Goal: Information Seeking & Learning: Learn about a topic

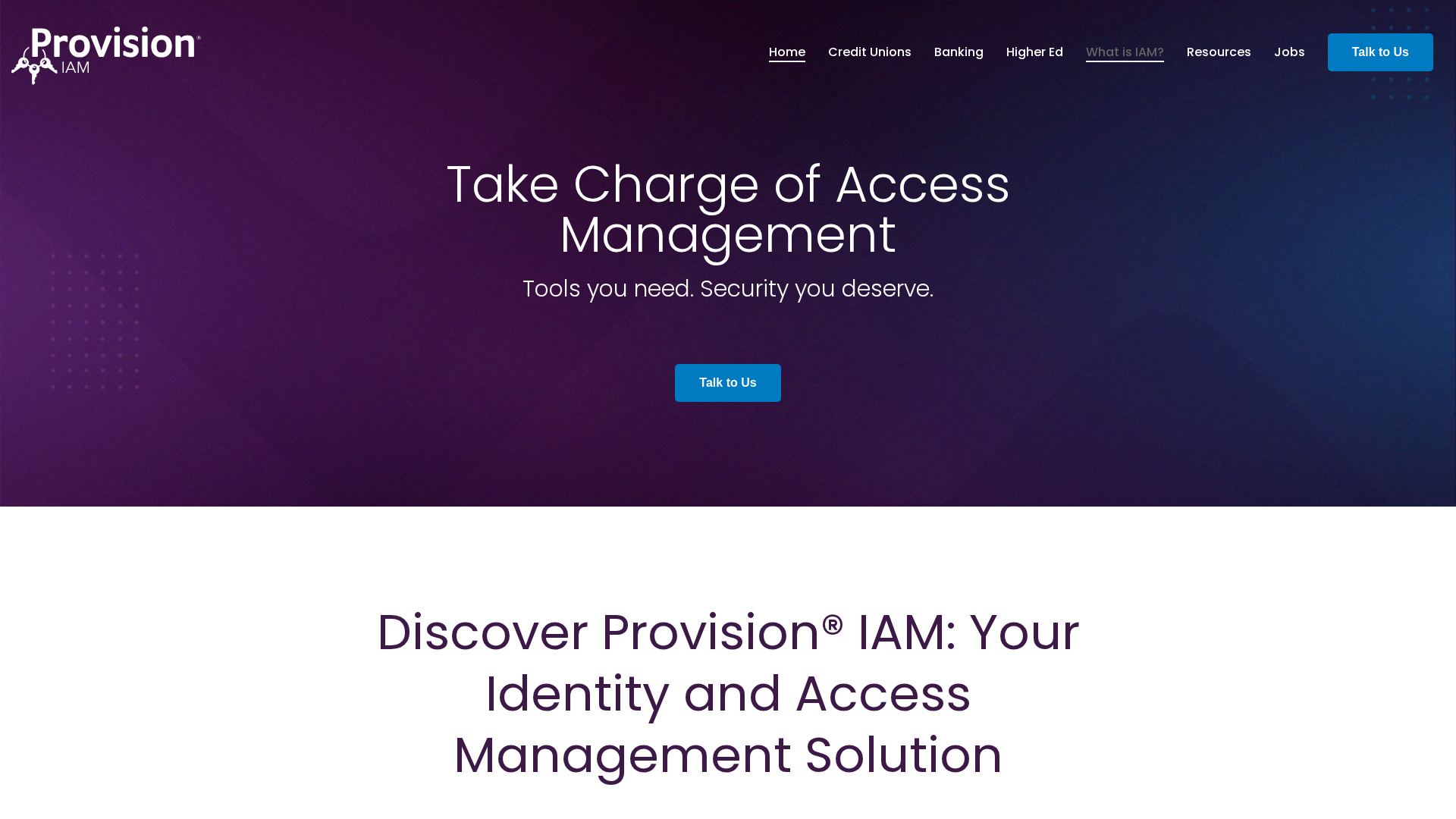
click at [1125, 51] on link "What is IAM?" at bounding box center [1125, 52] width 78 height 26
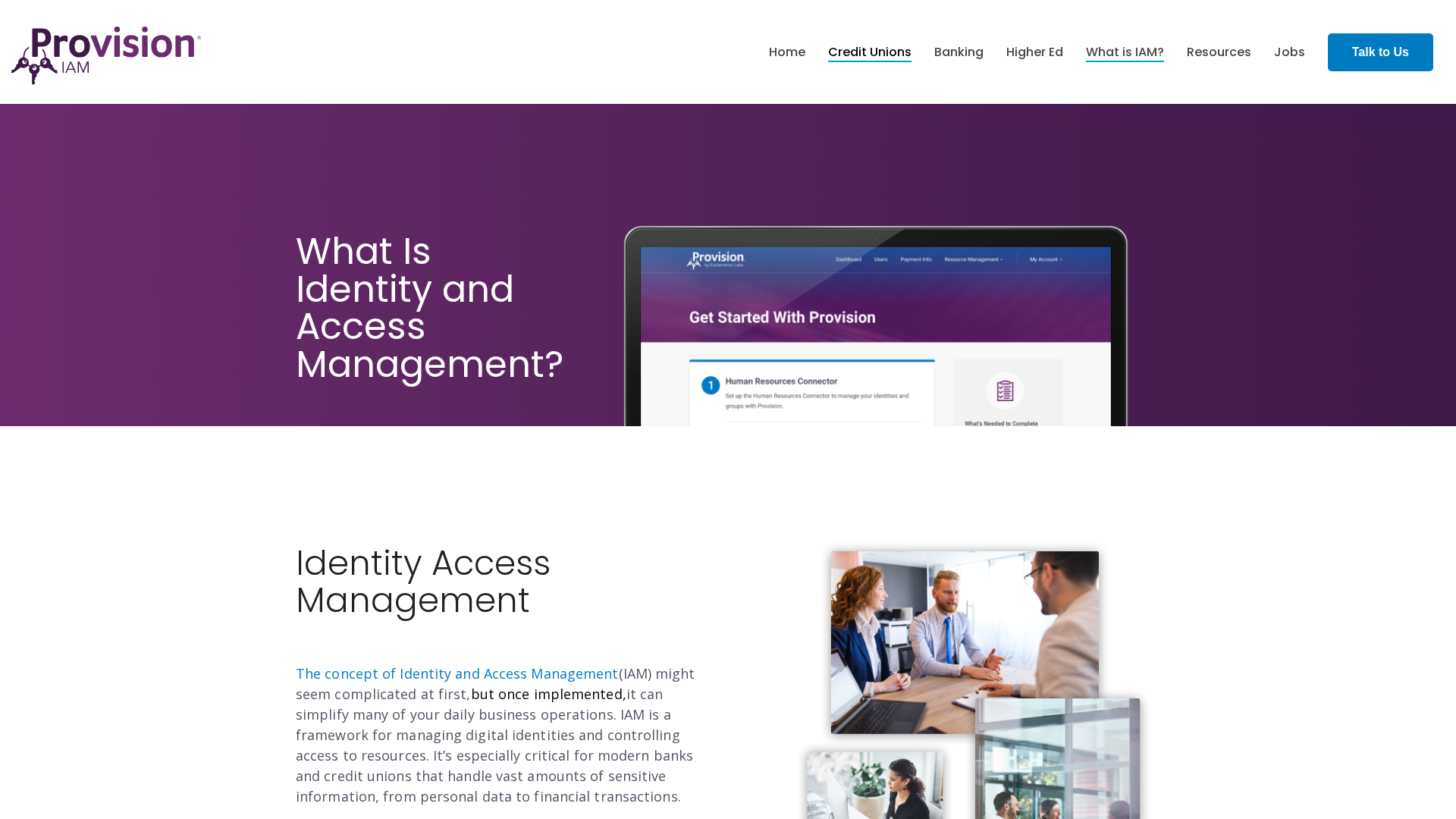
click at [869, 51] on link "Credit Unions" at bounding box center [870, 52] width 83 height 26
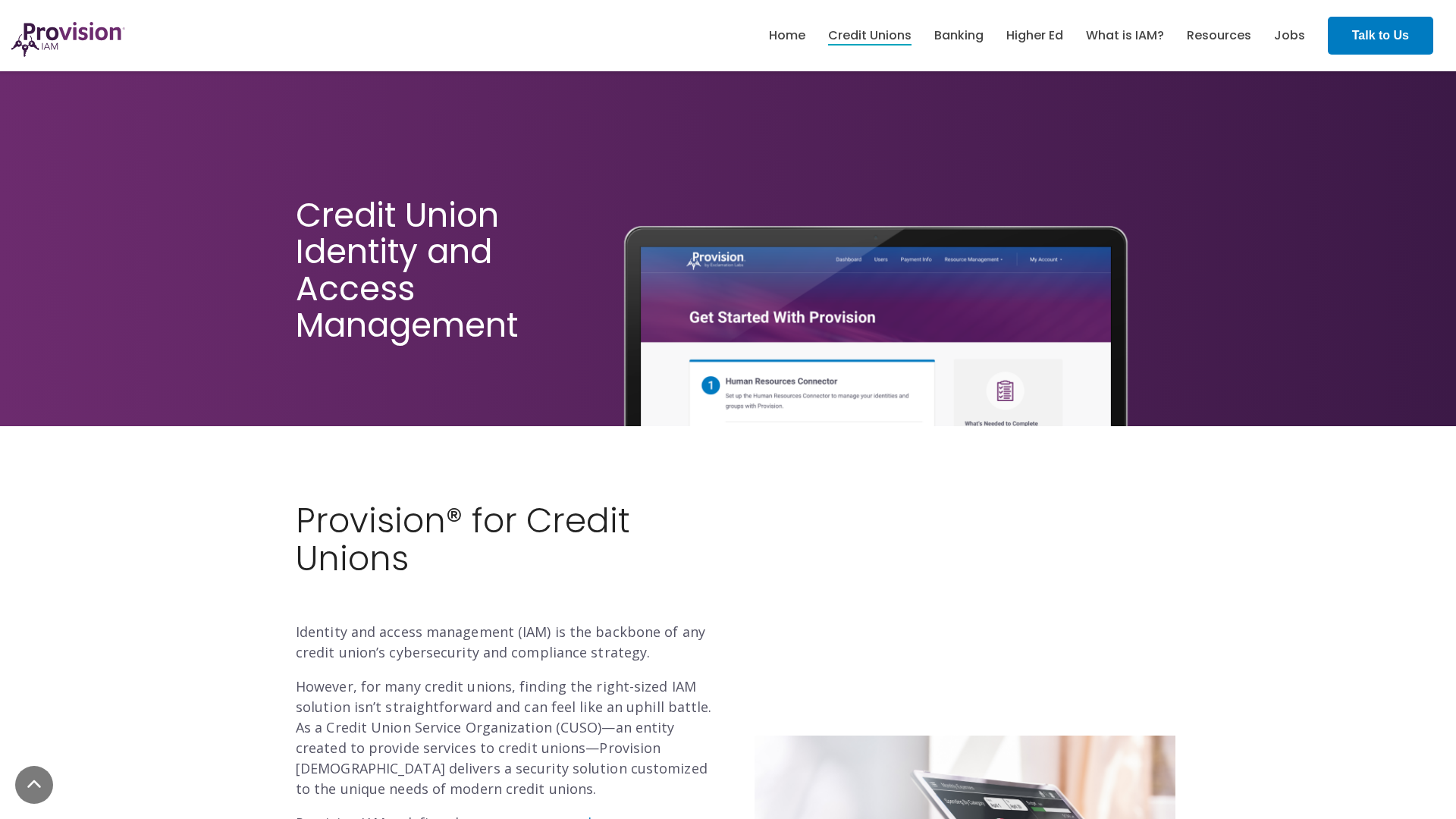
scroll to position [373, 0]
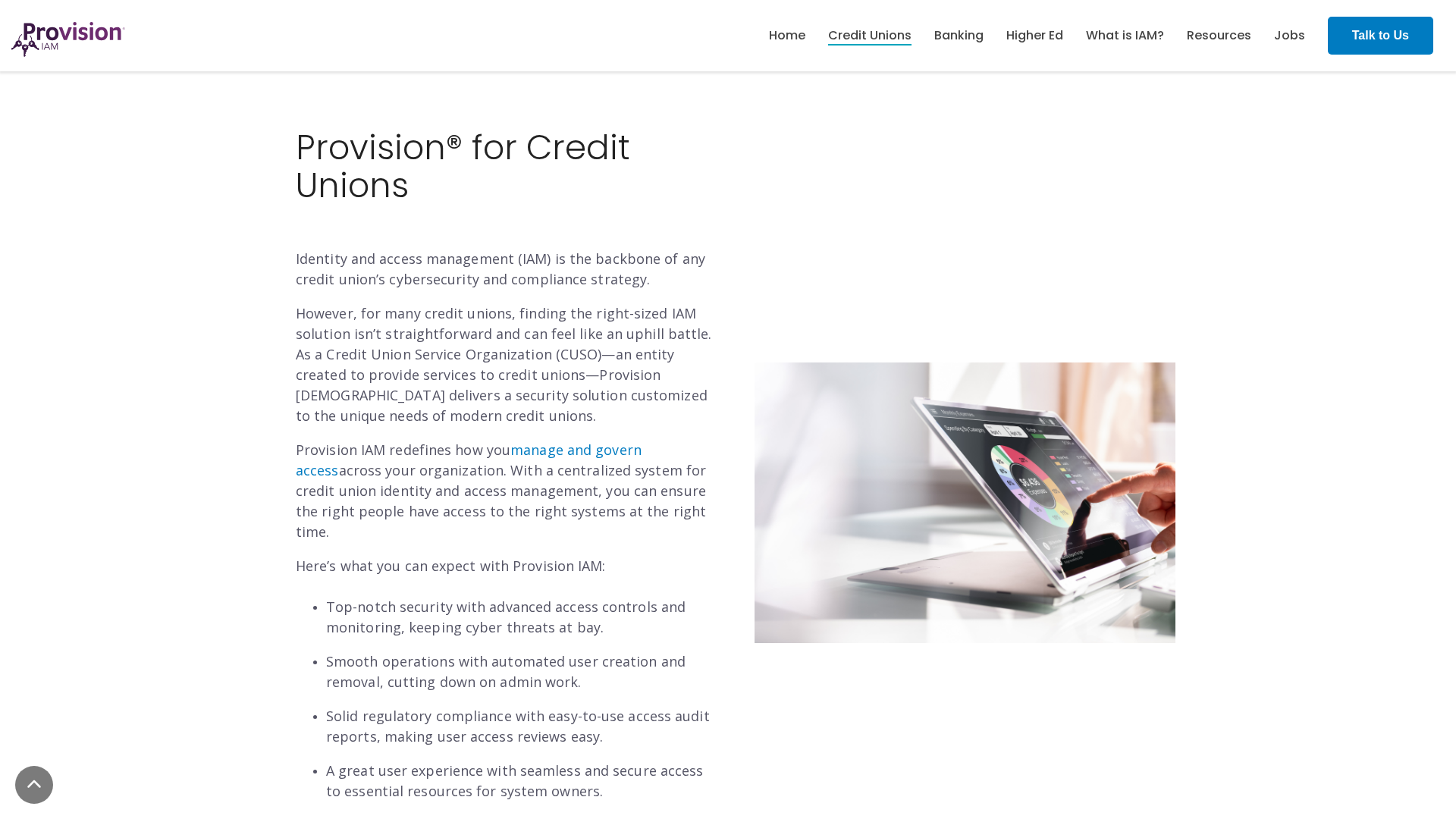
click at [69, 49] on img at bounding box center [68, 39] width 113 height 35
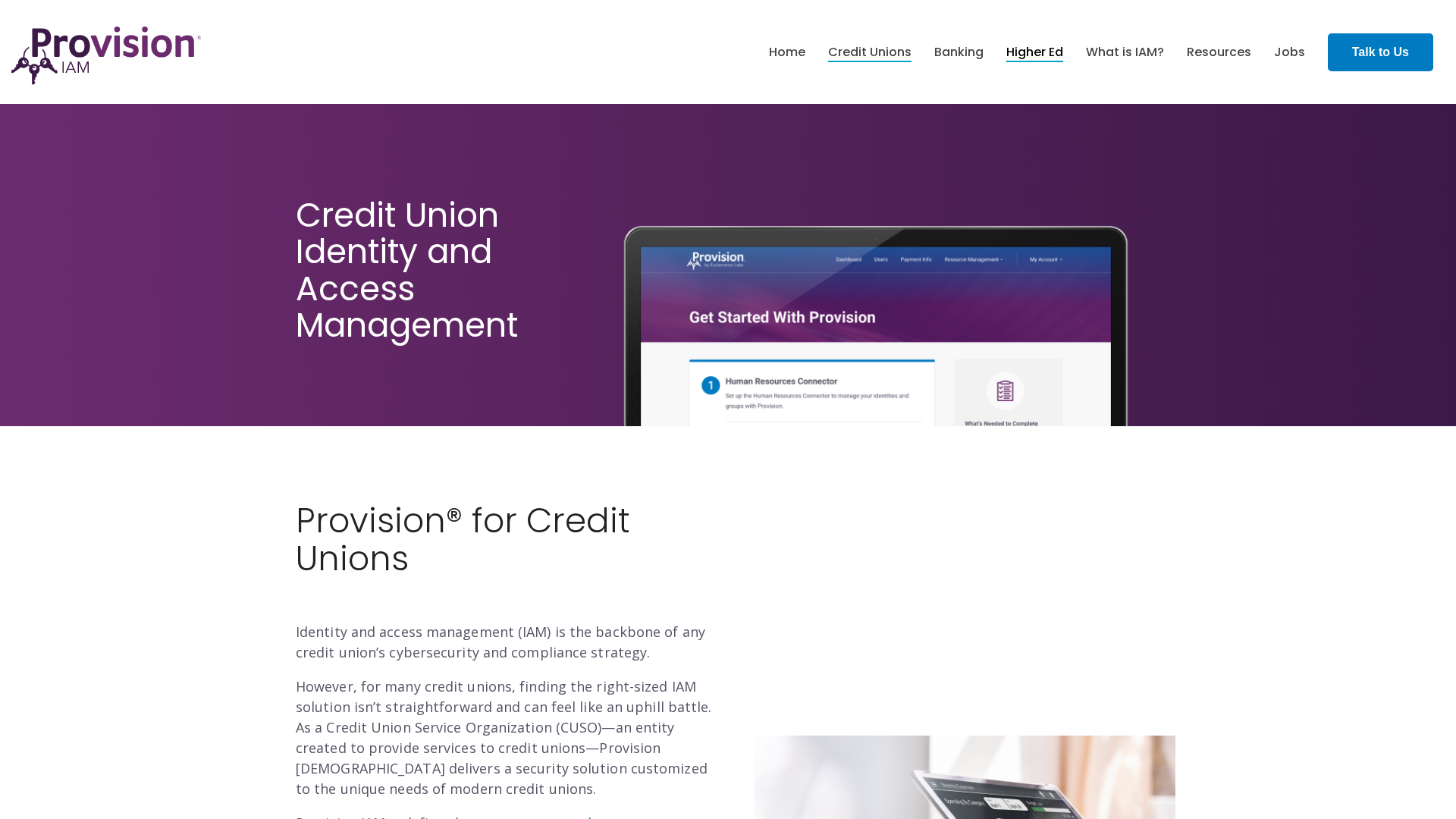
click at [1034, 51] on link "Higher Ed" at bounding box center [1035, 52] width 57 height 26
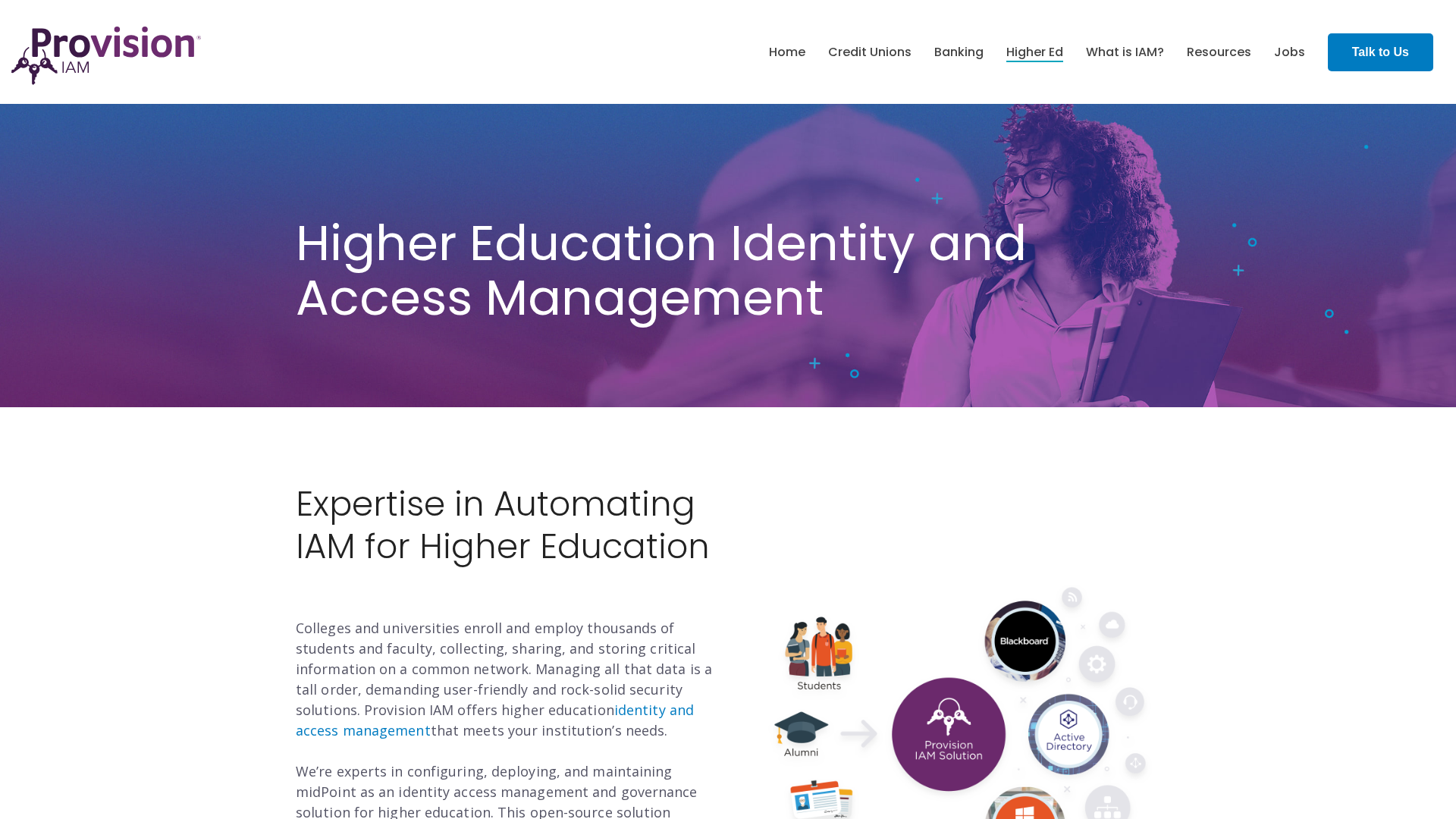
click at [949, 731] on img at bounding box center [949, 732] width 421 height 318
click at [728, 274] on span "Higher Education Identity and Access Management" at bounding box center [662, 271] width 731 height 124
click at [949, 731] on img at bounding box center [949, 732] width 421 height 318
click at [1125, 51] on link "What is IAM?" at bounding box center [1125, 52] width 78 height 26
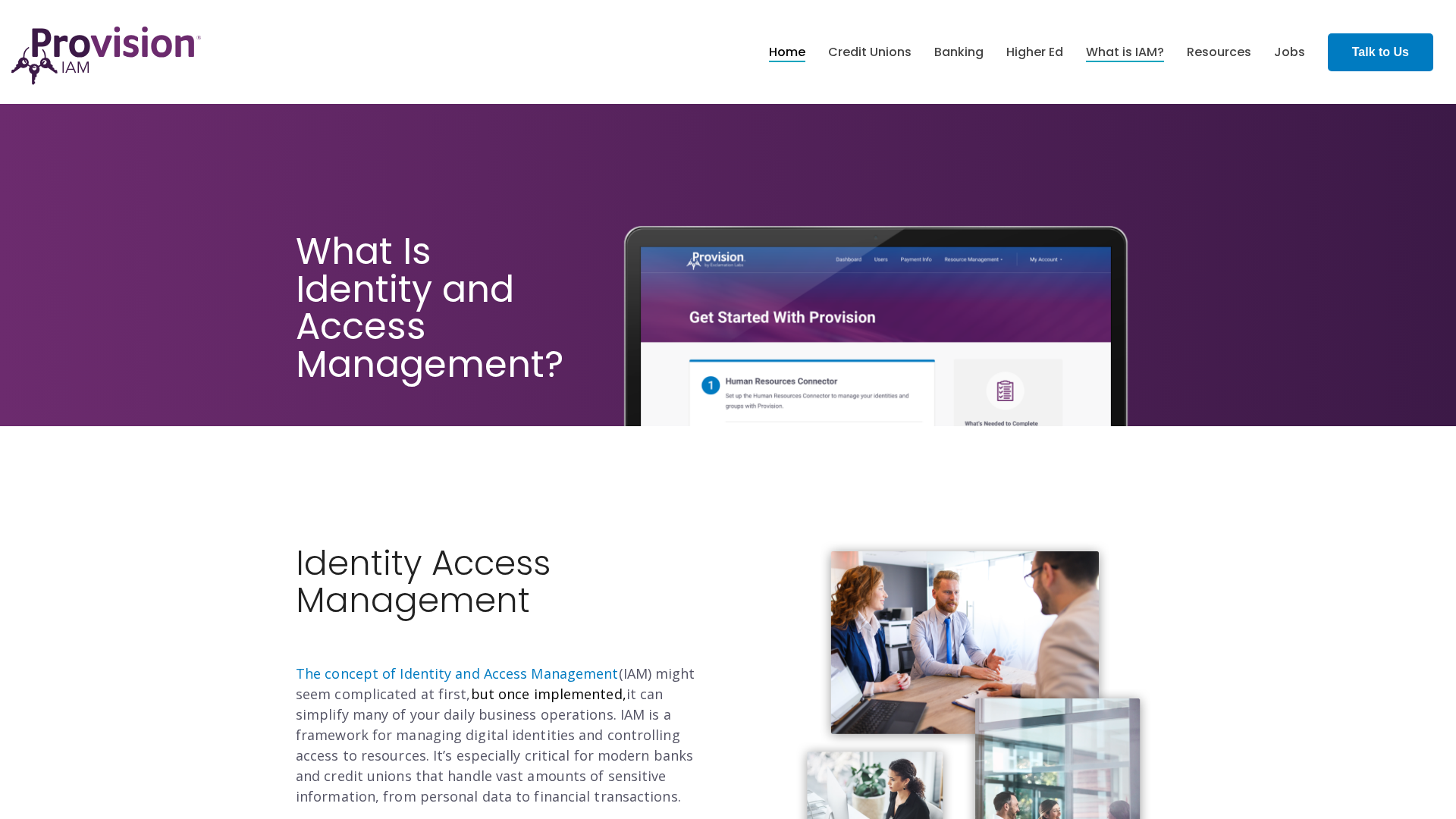
click at [786, 51] on link "Home" at bounding box center [787, 52] width 37 height 26
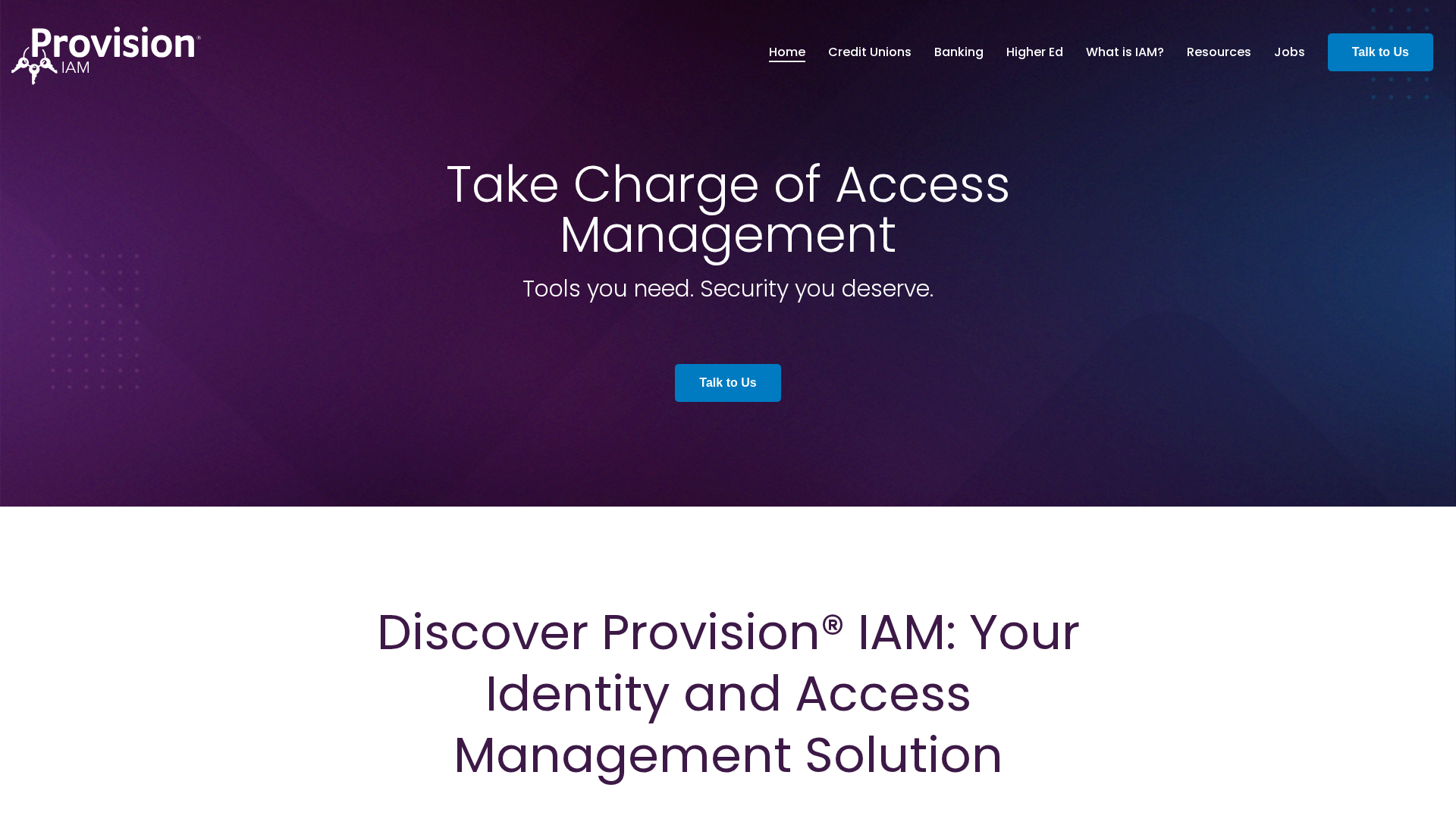
click at [106, 77] on img at bounding box center [106, 56] width 189 height 59
click at [1380, 51] on strong "Talk to Us" at bounding box center [1381, 52] width 57 height 13
